Goal: Find contact information: Find contact information

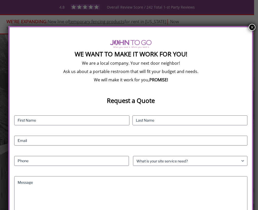
click at [249, 29] on button "×" at bounding box center [252, 27] width 7 height 7
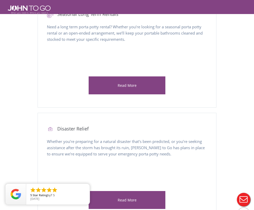
scroll to position [597, 0]
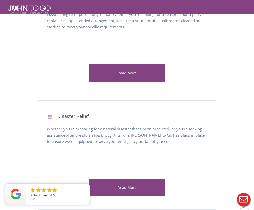
click at [236, 11] on div at bounding box center [127, 105] width 254 height 210
click at [0, 0] on link "Contact Us" at bounding box center [0, 0] width 0 height 0
